Goal: Navigation & Orientation: Find specific page/section

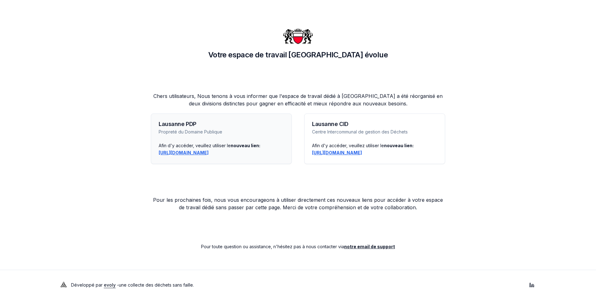
click at [188, 153] on link "https://lausanne-pdp.app.evolyenergy.com" at bounding box center [184, 152] width 50 height 5
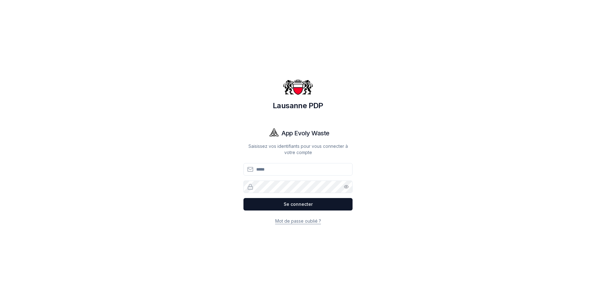
click at [263, 171] on input "Email" at bounding box center [298, 169] width 109 height 12
type input "**********"
click at [244, 198] on button "Se connecter" at bounding box center [298, 204] width 109 height 12
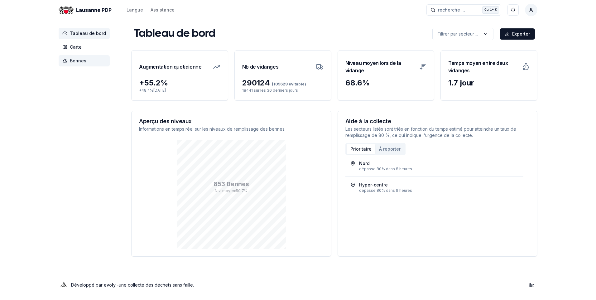
click at [74, 63] on span "Bennes" at bounding box center [78, 61] width 17 height 6
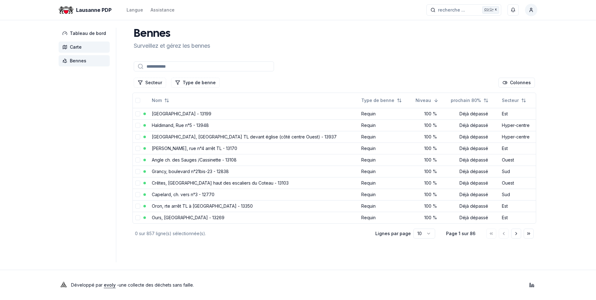
click at [75, 46] on span "Carte" at bounding box center [76, 47] width 12 height 6
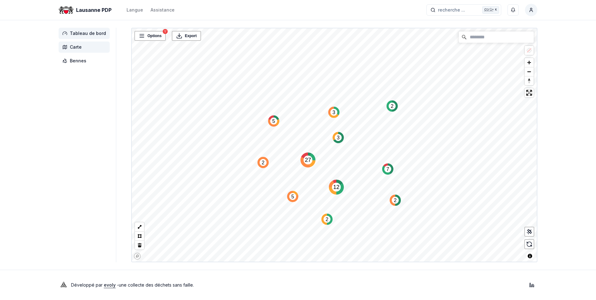
click at [83, 31] on span "Tableau de bord" at bounding box center [88, 33] width 36 height 6
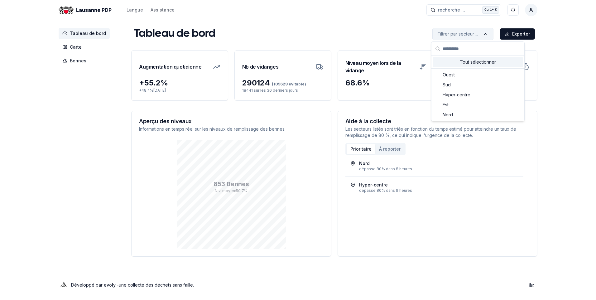
click at [482, 33] on html "Lausanne PDP Langue Assistance recherche ... recherche ... Ctrl+ K Sgro David T…" at bounding box center [298, 150] width 596 height 300
click at [455, 75] on span "Ouest" at bounding box center [449, 75] width 12 height 6
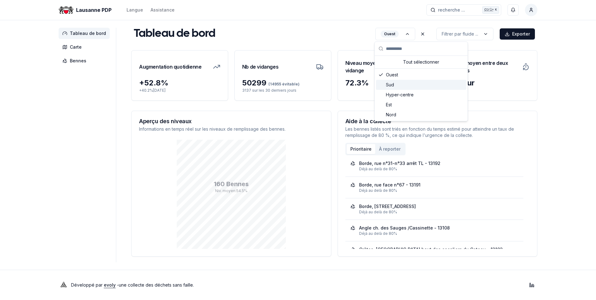
click at [395, 85] on div "Sud" at bounding box center [421, 85] width 90 height 10
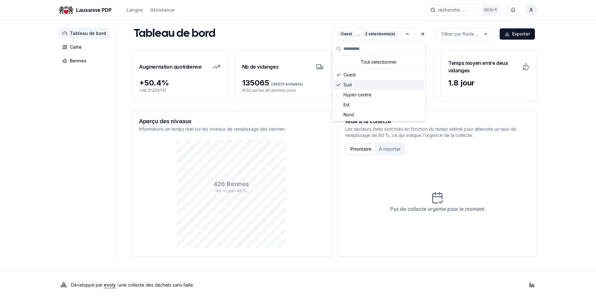
click at [347, 82] on span "Sud" at bounding box center [348, 85] width 8 height 6
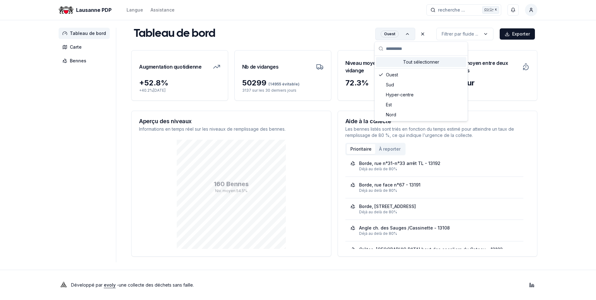
click at [409, 32] on html "Lausanne PDP Langue Assistance recherche ... recherche ... Ctrl+ K Sgro David T…" at bounding box center [298, 150] width 596 height 300
click at [390, 73] on span "Ouest" at bounding box center [392, 75] width 12 height 6
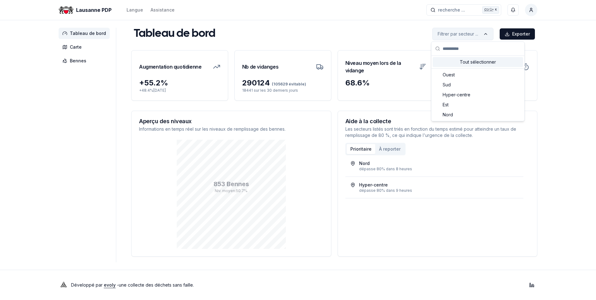
click at [480, 34] on html "Lausanne PDP Langue Assistance recherche ... recherche ... Ctrl+ K Sgro David T…" at bounding box center [298, 150] width 596 height 300
click at [450, 83] on span "Sud" at bounding box center [447, 85] width 8 height 6
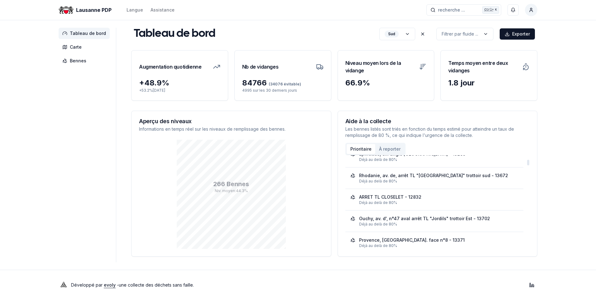
scroll to position [281, 0]
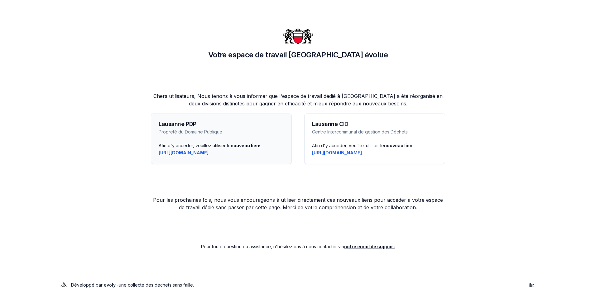
click at [185, 153] on link "https://lausanne-pdp.app.evolyenergy.com" at bounding box center [184, 152] width 50 height 5
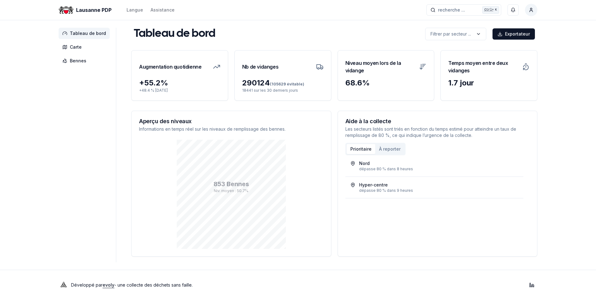
click at [577, 77] on html "Lausanne PDP Langue Assistance recherche ... recherche ... Ctrl+ K [PERSON_NAME…" at bounding box center [298, 150] width 596 height 300
click at [162, 8] on link "Assistance" at bounding box center [163, 9] width 24 height 7
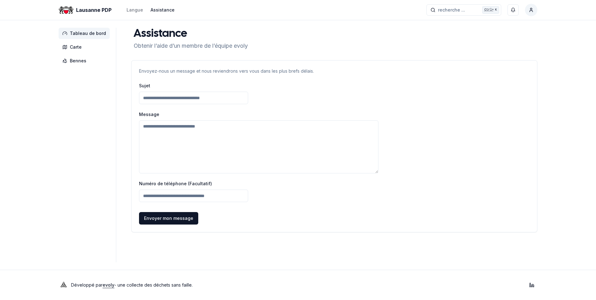
click at [82, 32] on span "Tableau de bord" at bounding box center [88, 33] width 36 height 6
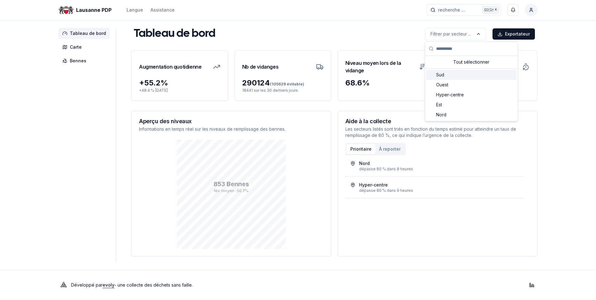
click at [443, 72] on span "Sud" at bounding box center [440, 75] width 8 height 6
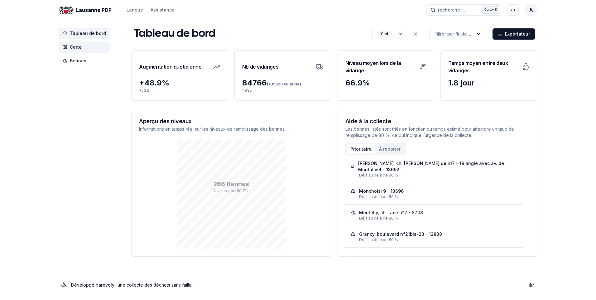
click at [74, 46] on span "Carte" at bounding box center [76, 47] width 12 height 6
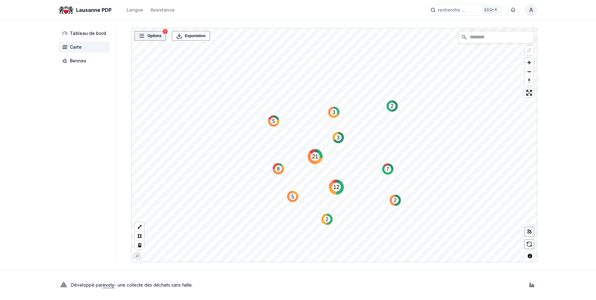
click at [151, 36] on span "Options" at bounding box center [155, 36] width 14 height 6
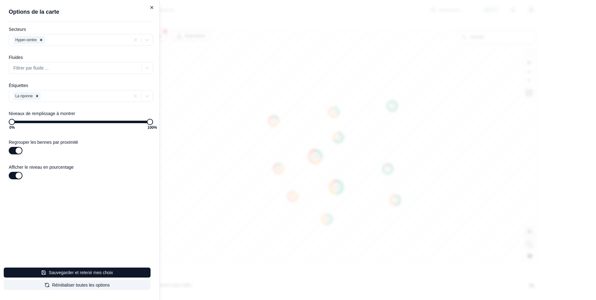
click at [151, 7] on icon "button" at bounding box center [151, 7] width 5 height 5
